Goal: Information Seeking & Learning: Check status

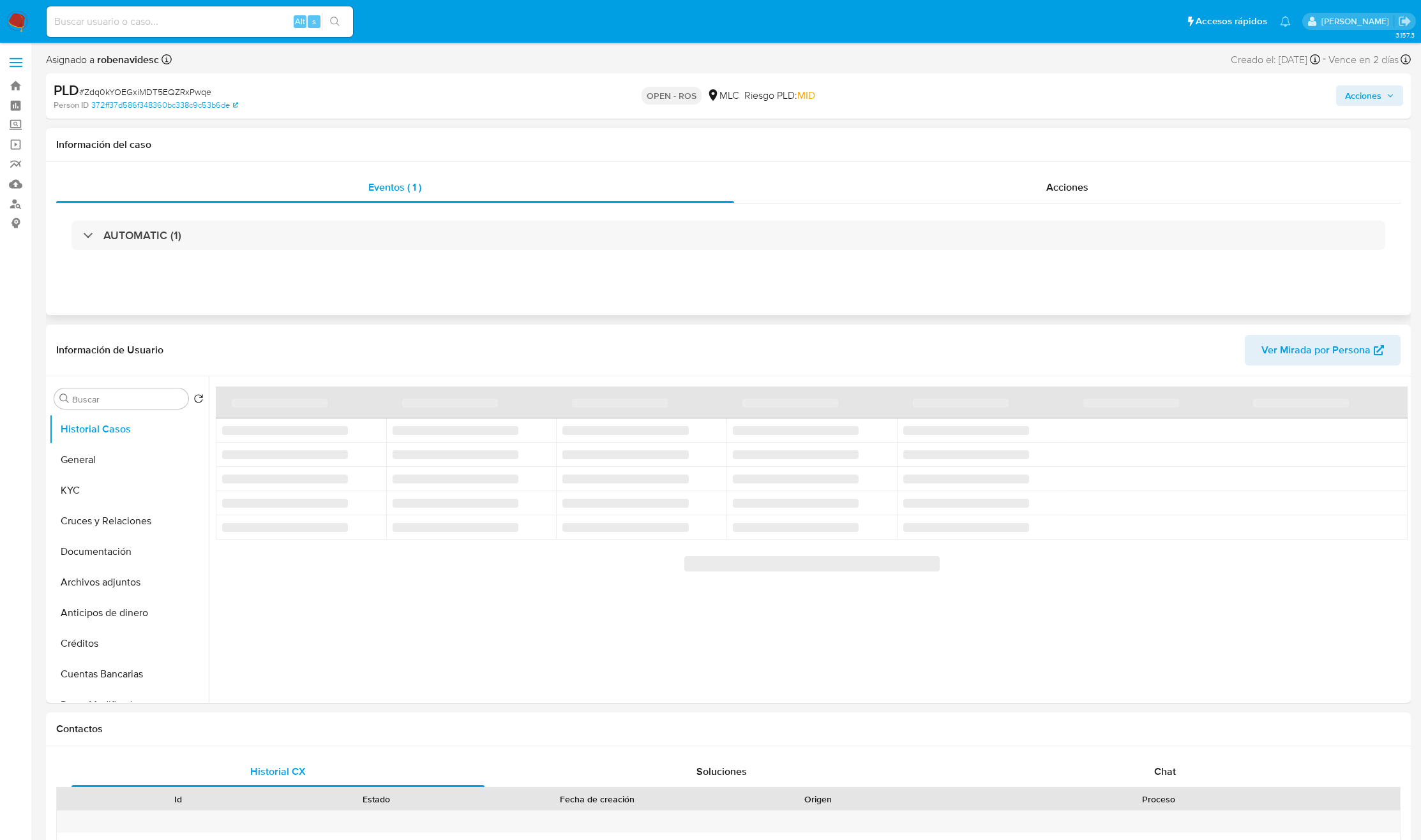
select select "10"
click at [1007, 210] on div "AUTOMATIC (1)" at bounding box center [728, 235] width 1344 height 63
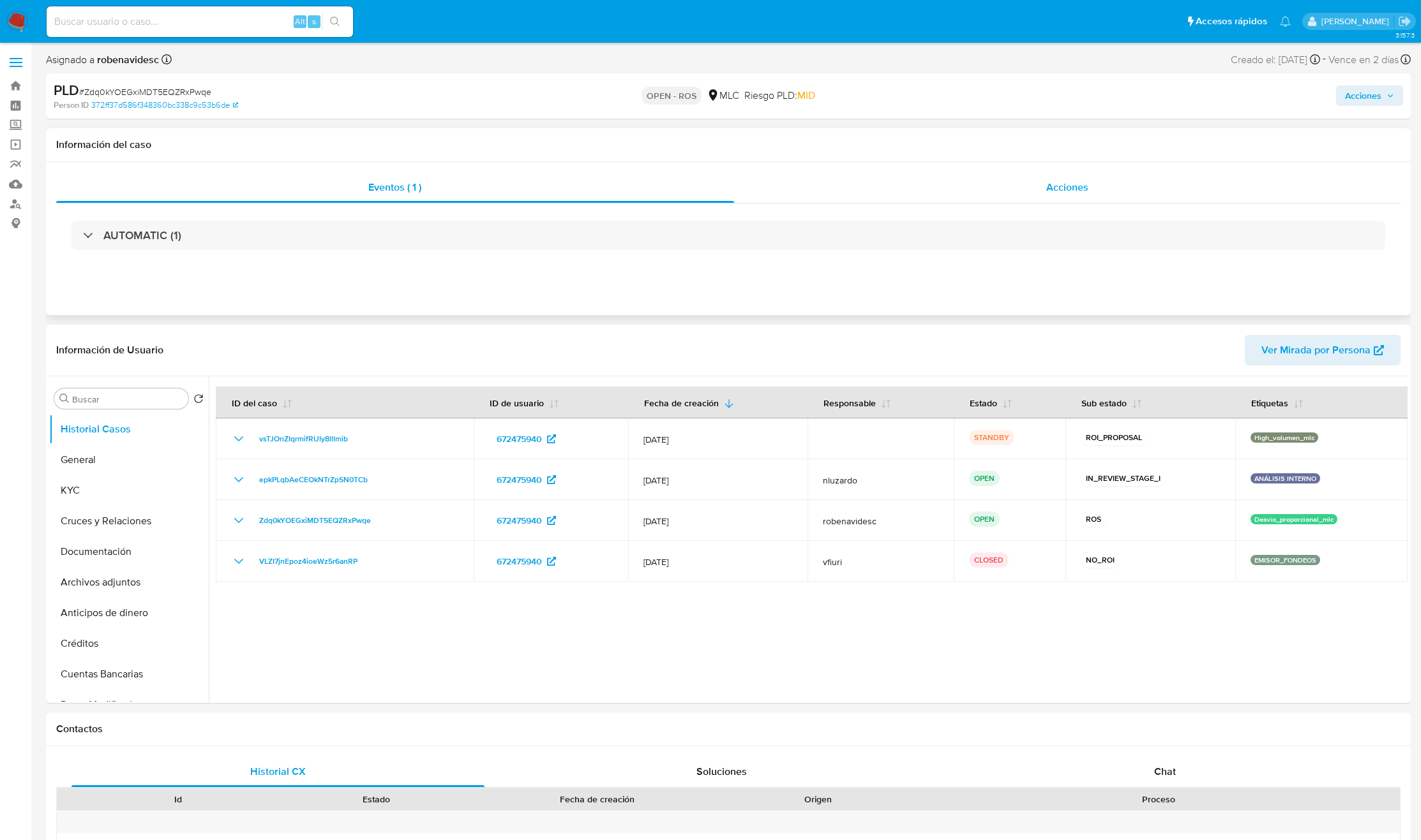
click at [1013, 191] on div "Acciones" at bounding box center [1067, 188] width 667 height 31
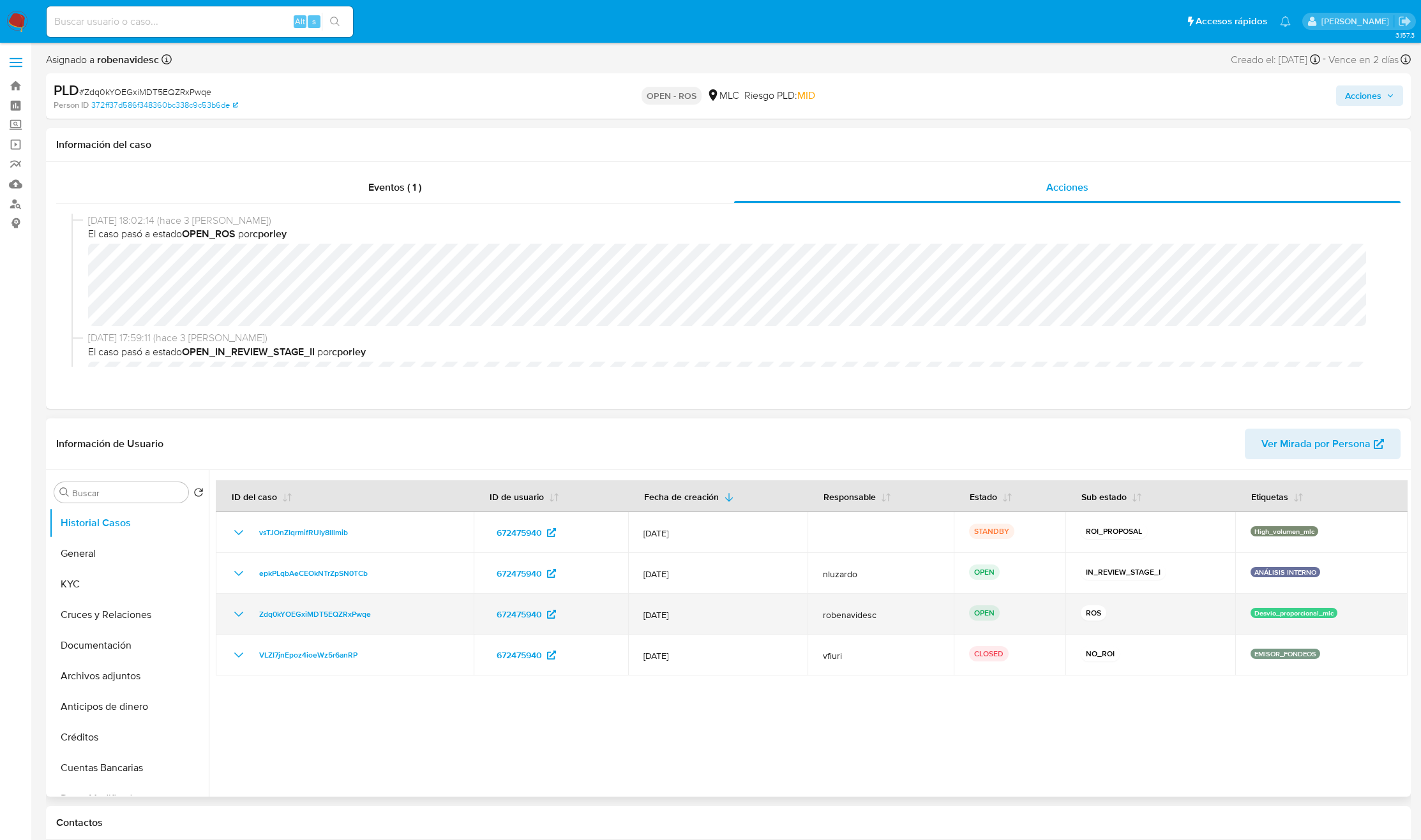
click at [826, 608] on td "robenavidesc" at bounding box center [880, 614] width 146 height 41
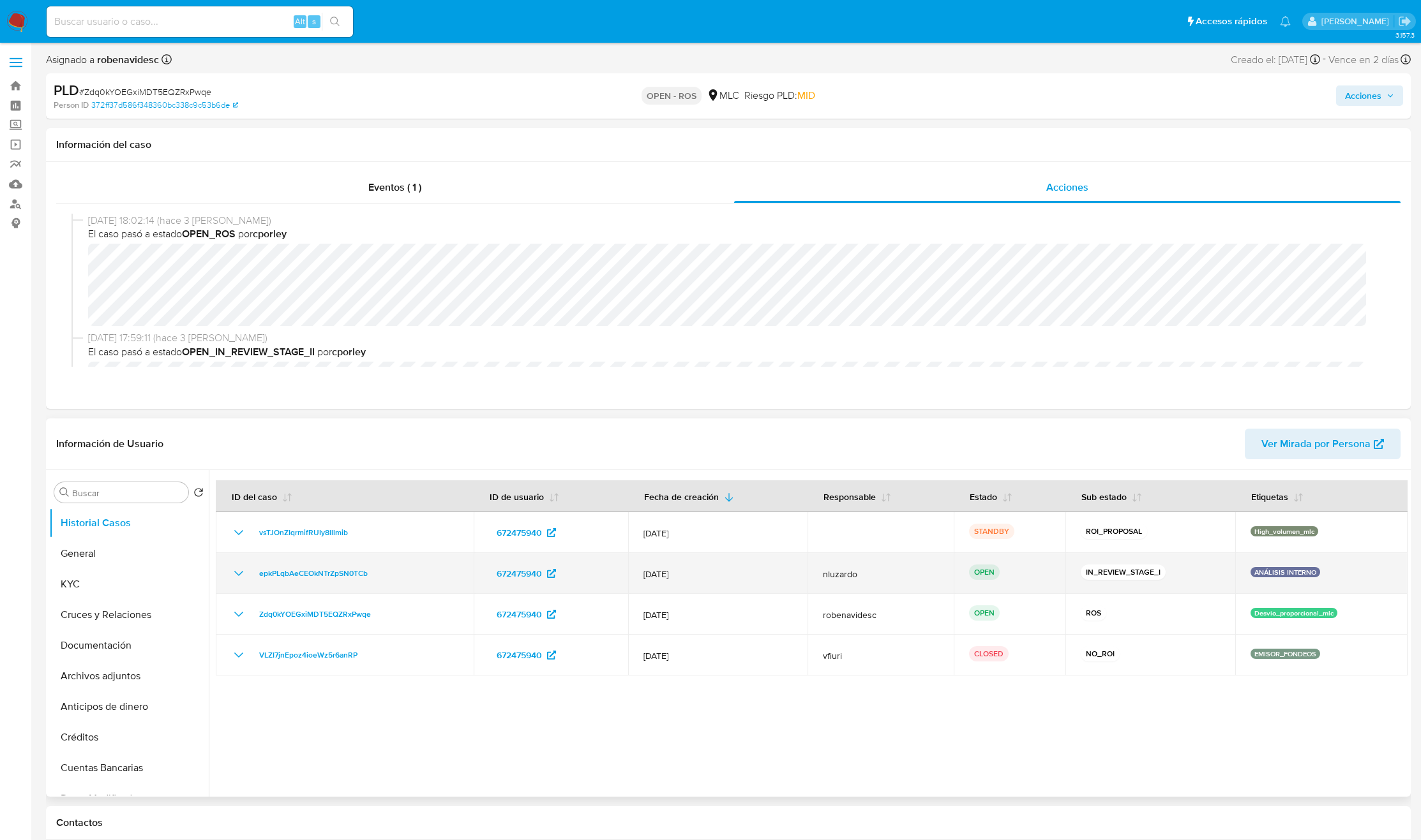
click at [397, 578] on div "epkPLqbAeCEOkNTrZpSN0TCb" at bounding box center [345, 573] width 227 height 15
click at [481, 579] on td "672475940" at bounding box center [551, 573] width 154 height 41
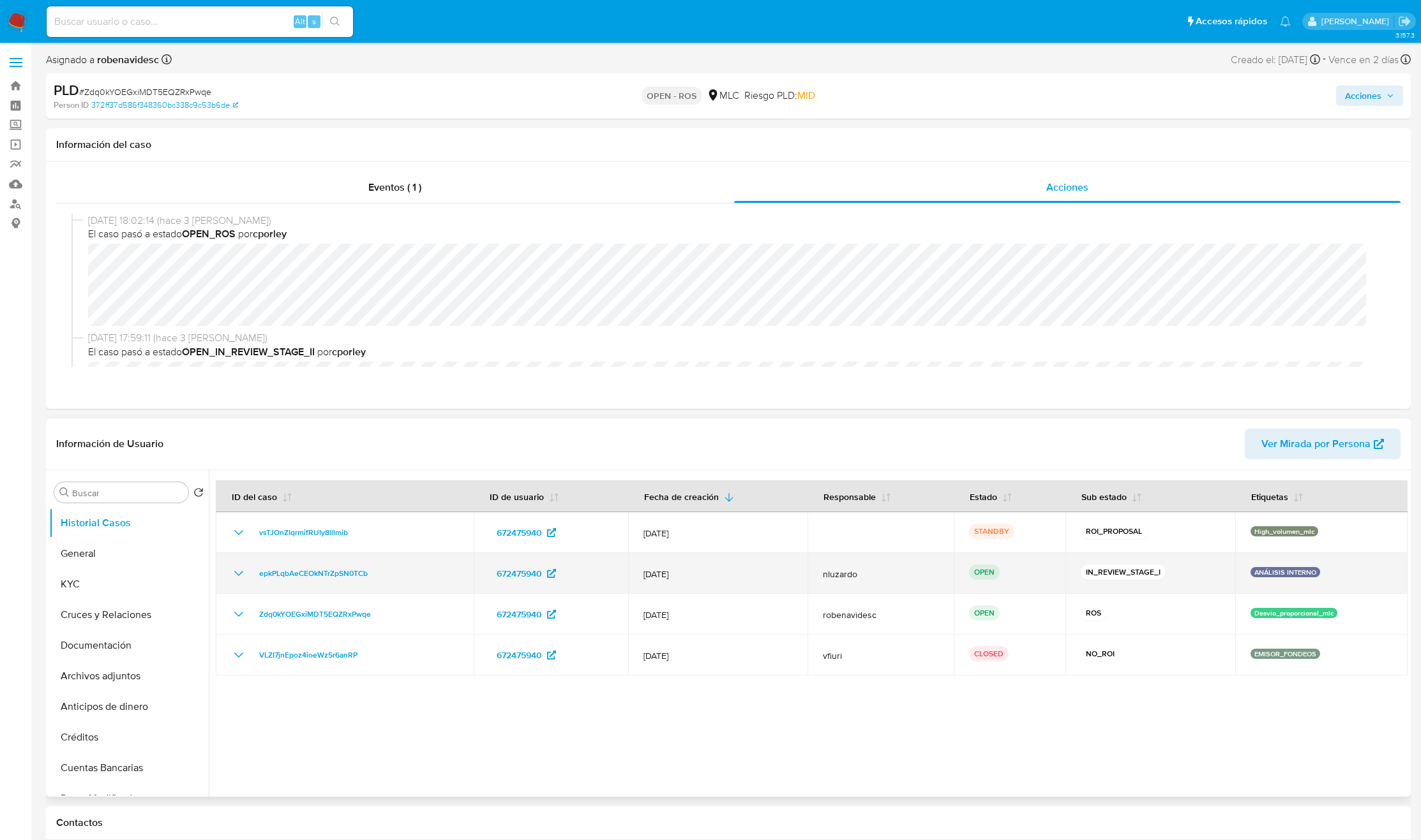
click at [481, 579] on td "672475940" at bounding box center [551, 573] width 154 height 41
click at [398, 571] on div "epkPLqbAeCEOkNTrZpSN0TCb" at bounding box center [345, 573] width 227 height 15
click at [321, 580] on span "epkPLqbAeCEOkNTrZpSN0TCb" at bounding box center [314, 573] width 109 height 15
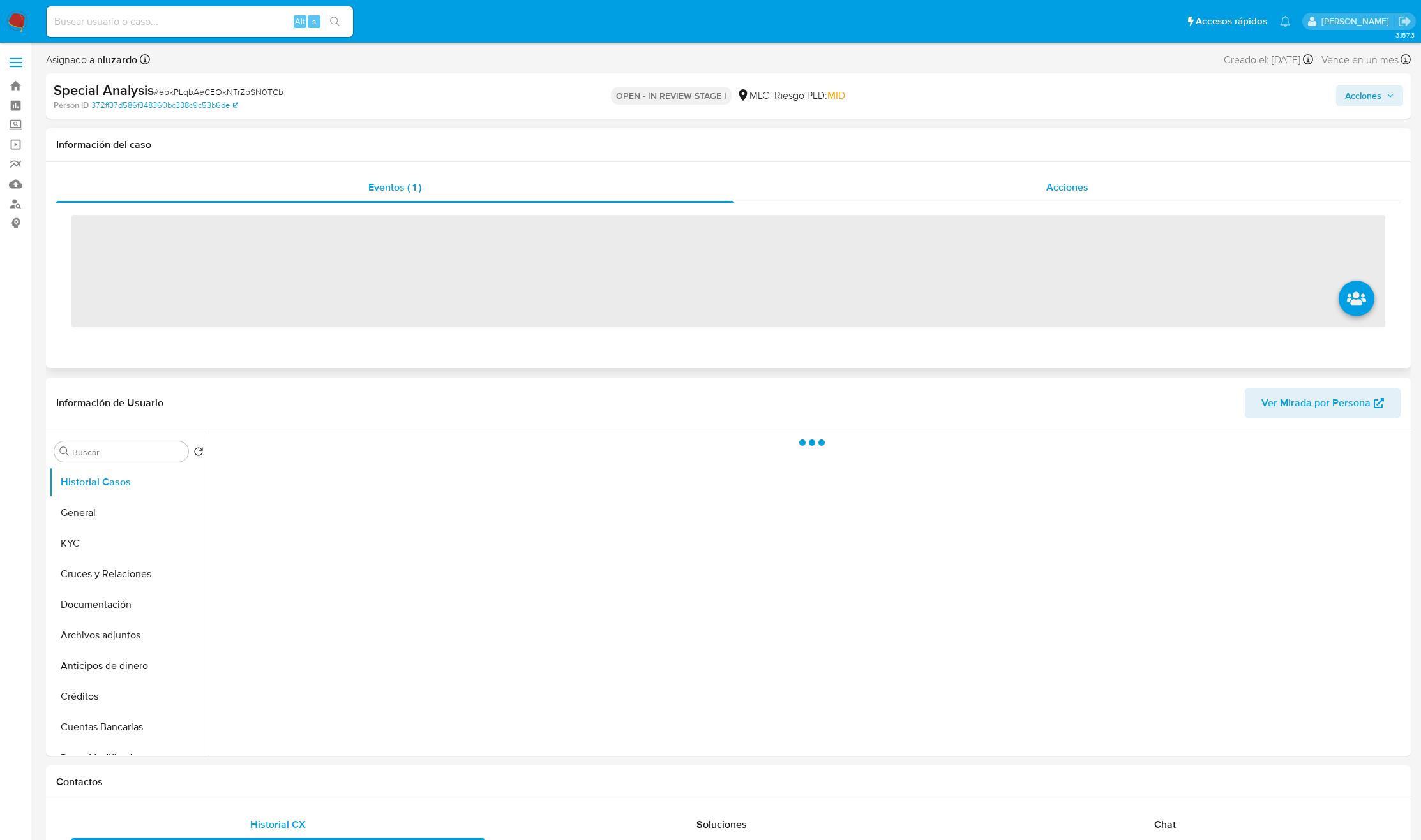
click at [1004, 173] on div "Acciones" at bounding box center [1067, 188] width 667 height 31
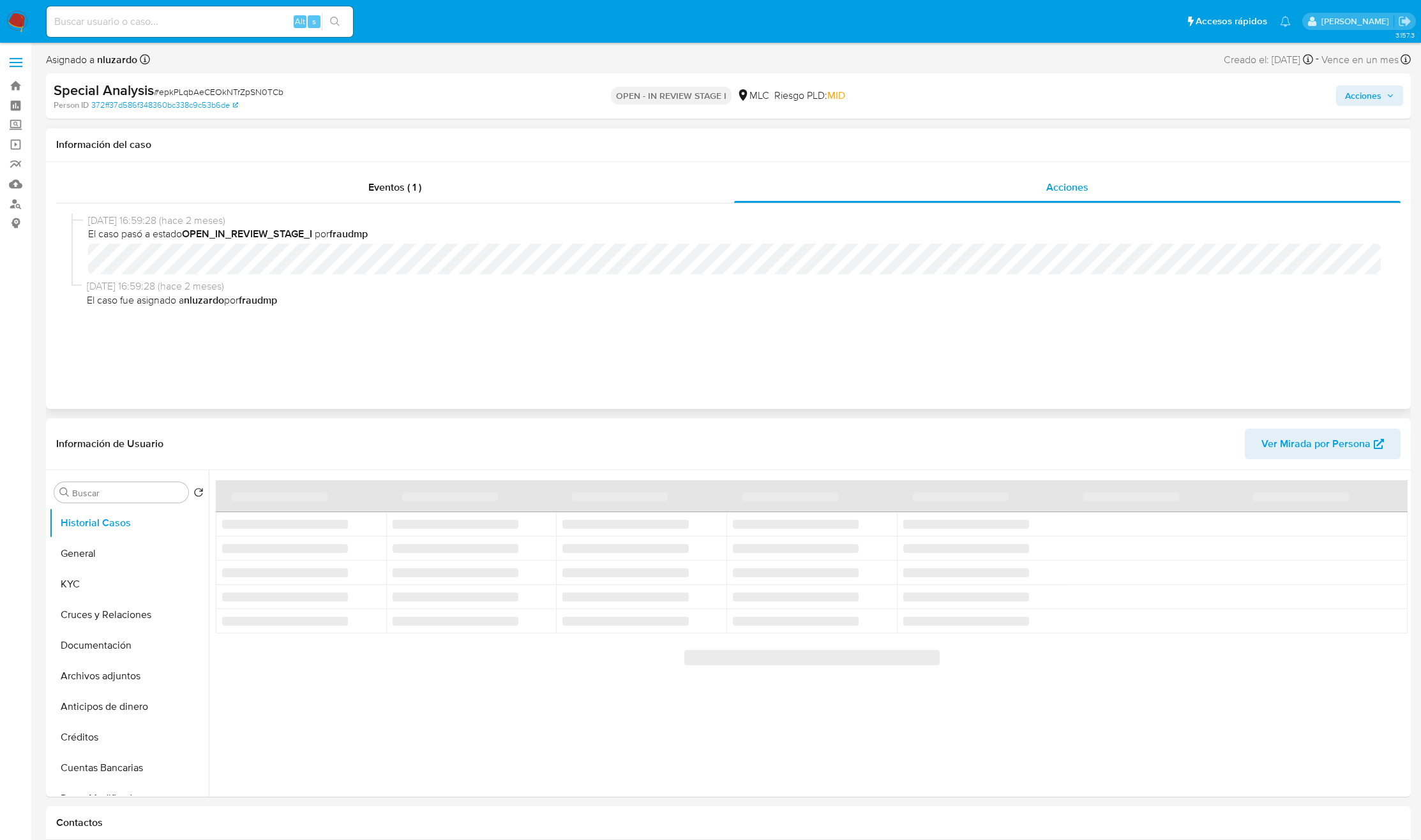
select select "10"
